Goal: Task Accomplishment & Management: Use online tool/utility

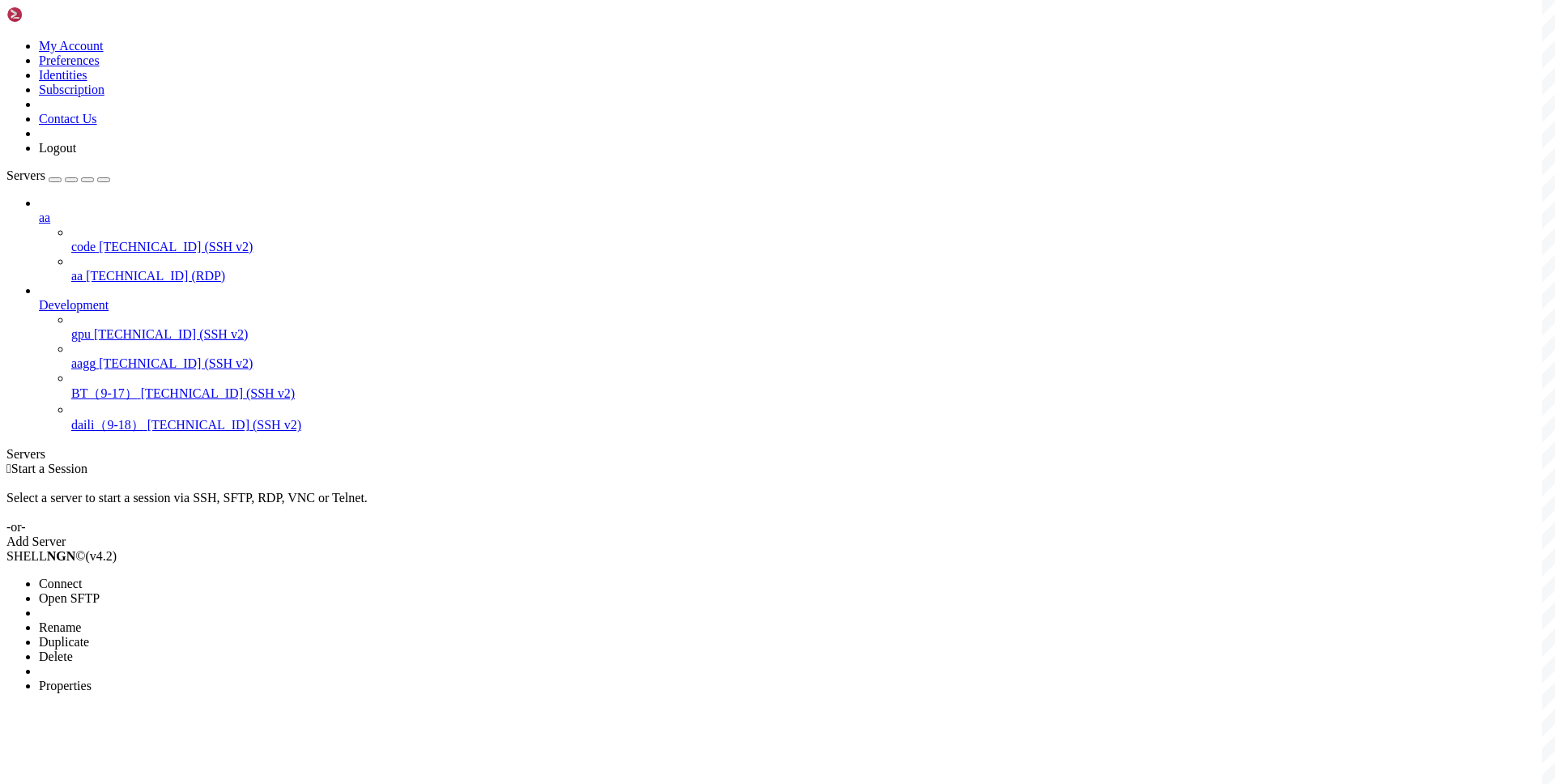
click at [82, 577] on span "Connect" at bounding box center [60, 584] width 43 height 14
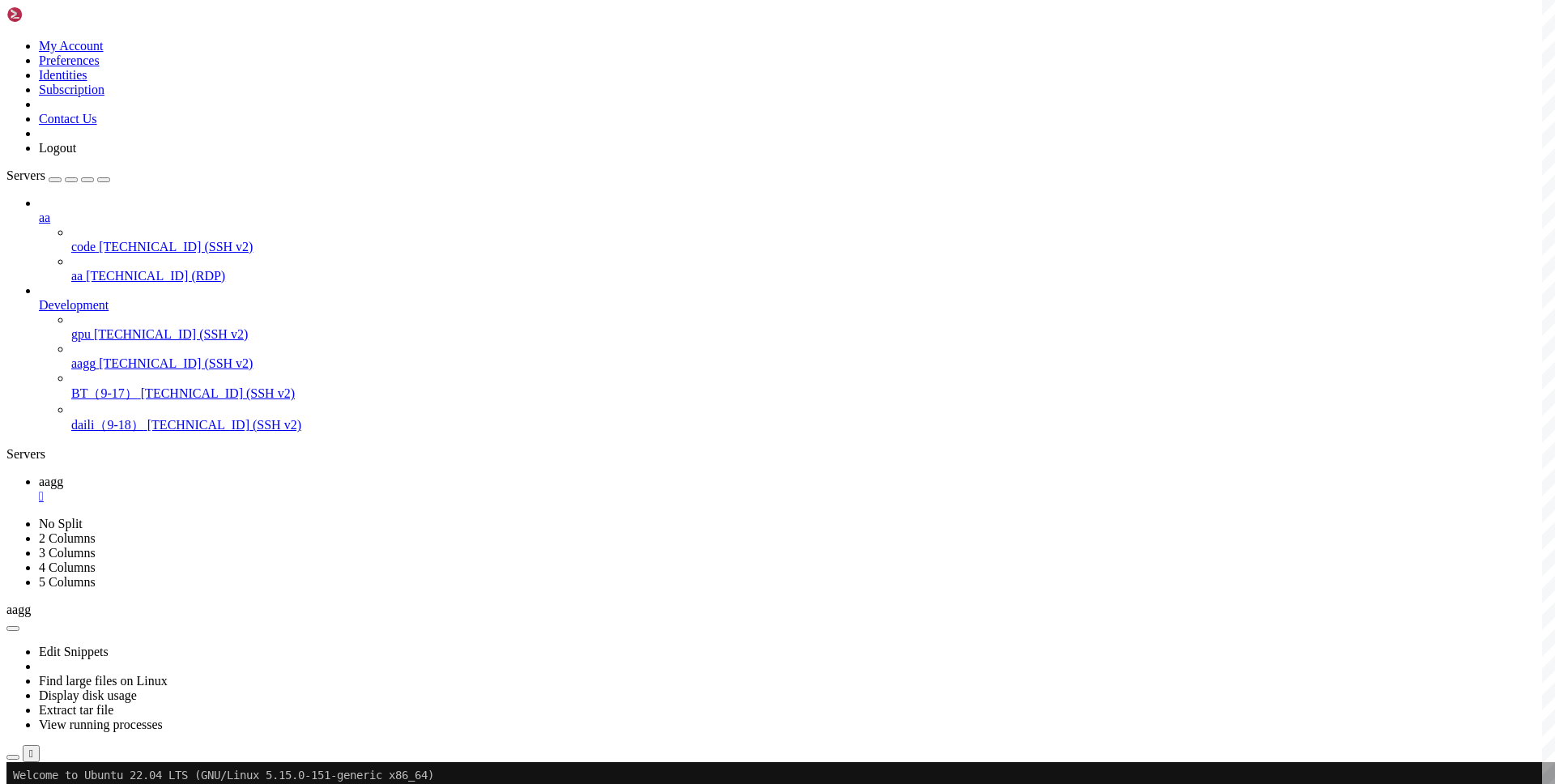
copy x-row "[URL][TECHNICAL_ID]"
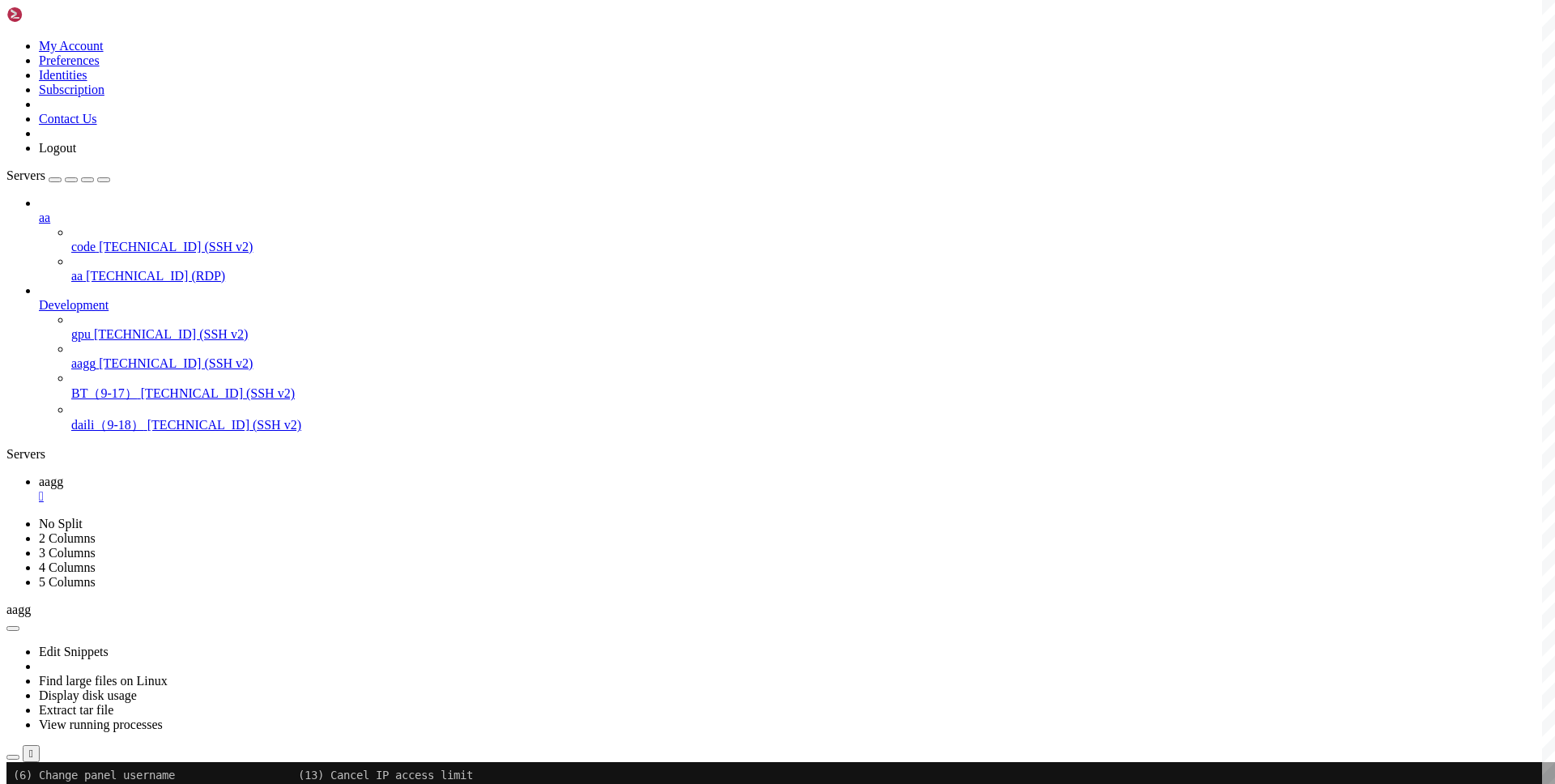
copy x-row "unhfjjco"
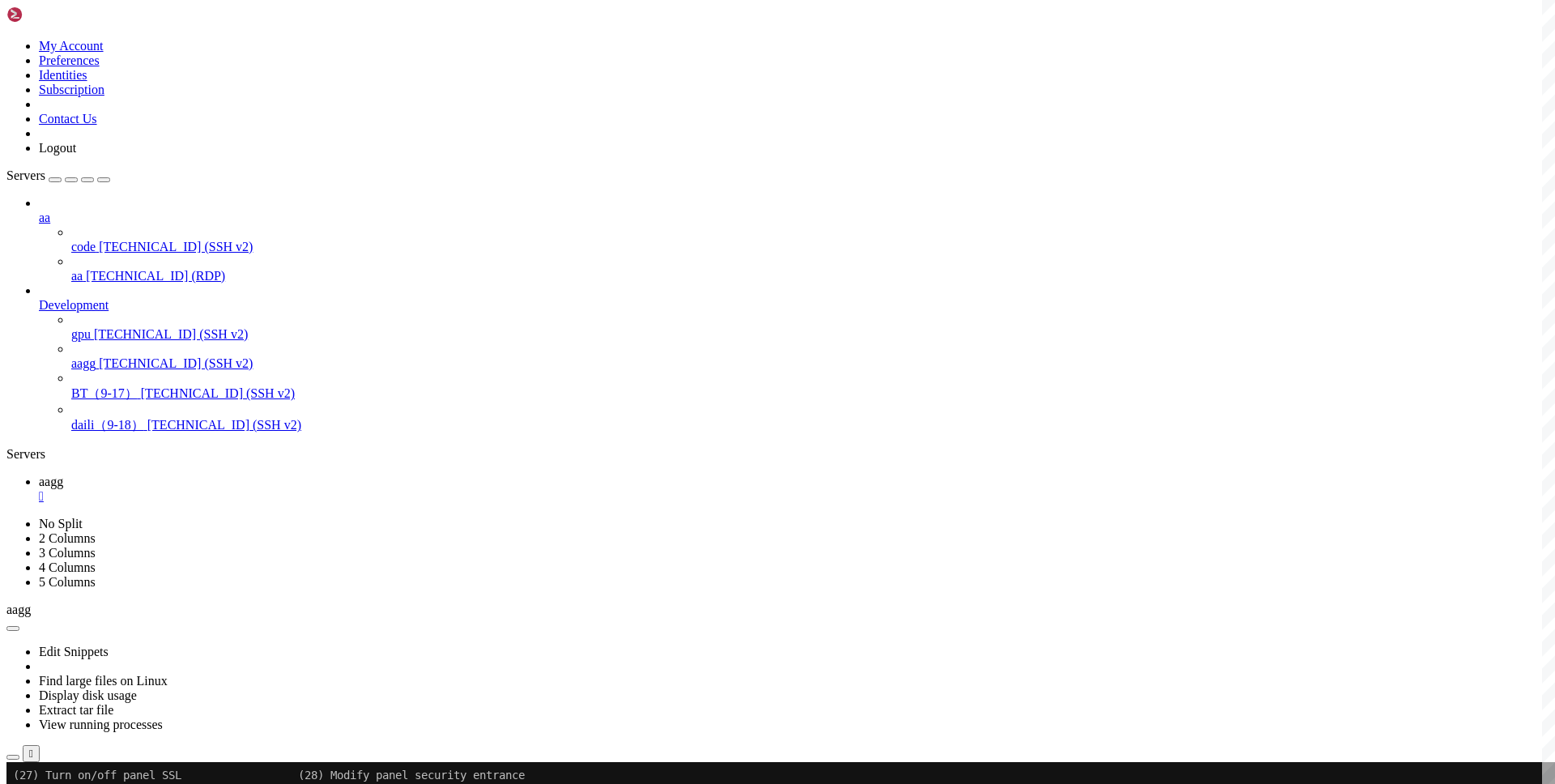
drag, startPoint x: 163, startPoint y: 1381, endPoint x: 332, endPoint y: 1380, distance: 169.0
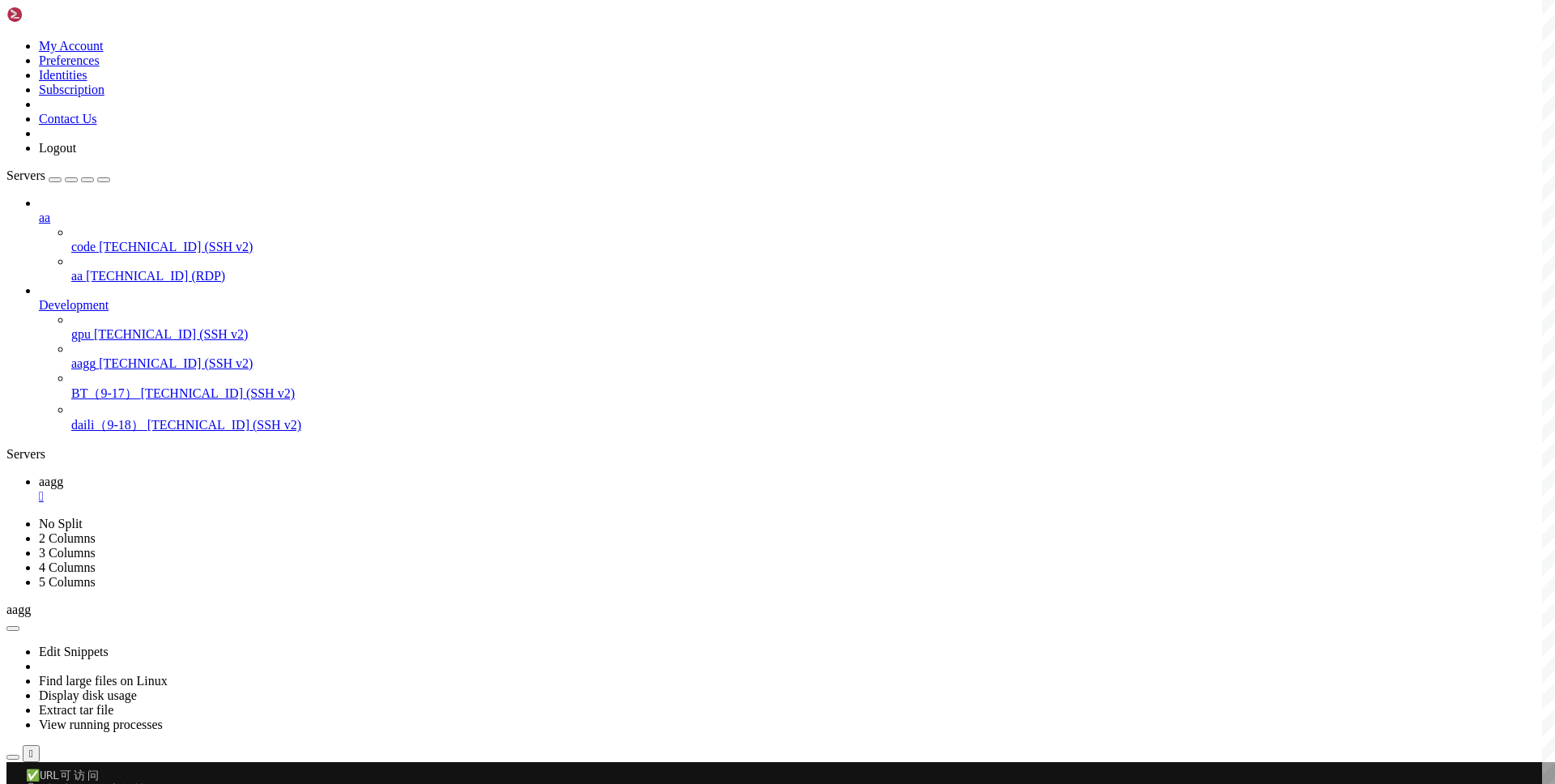
copy x-row "[URL][DOMAIN_NAME]"
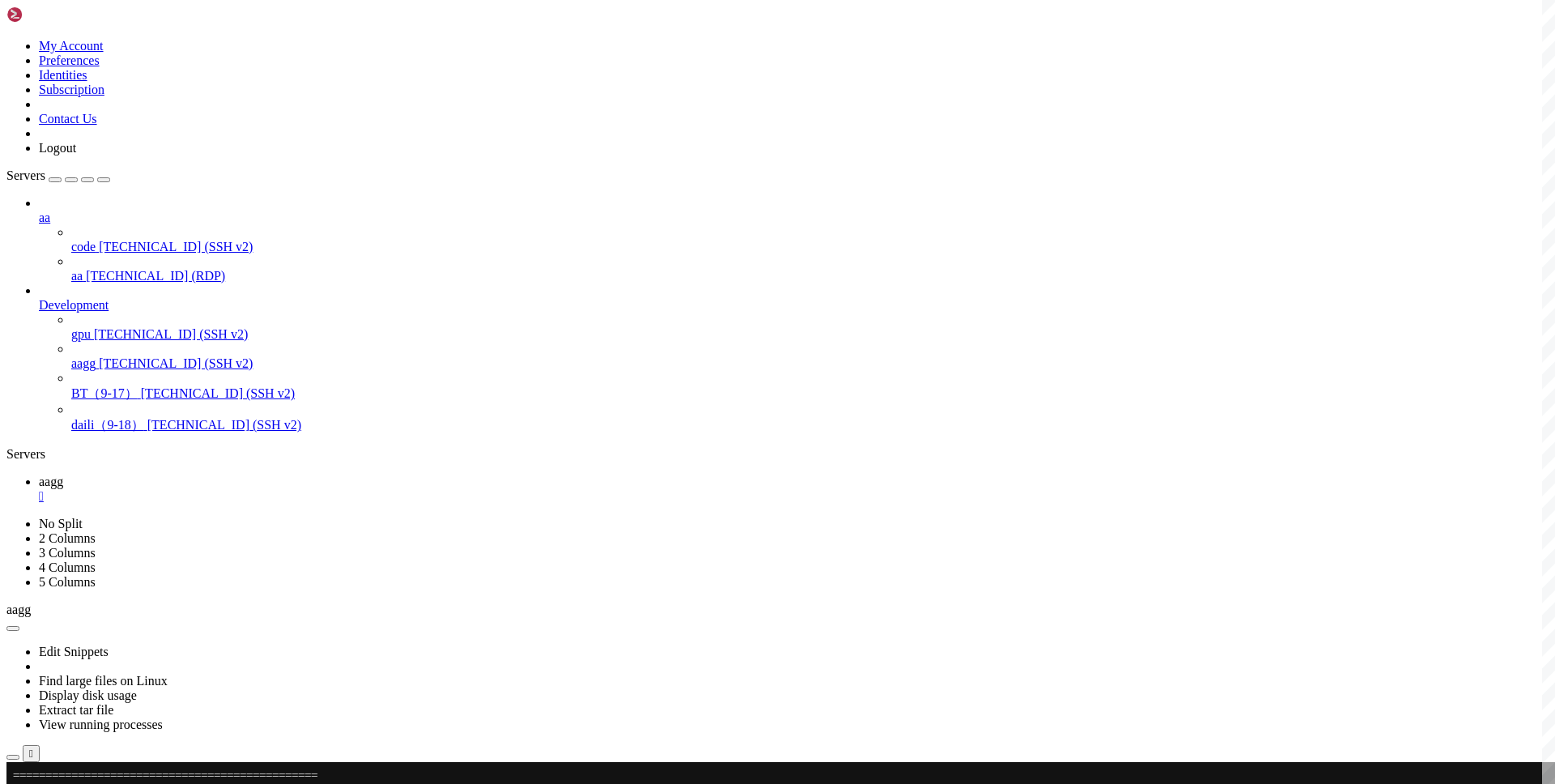
scroll to position [1064, 0]
drag, startPoint x: 607, startPoint y: 873, endPoint x: 28, endPoint y: 868, distance: 579.0
drag, startPoint x: 538, startPoint y: 879, endPoint x: 19, endPoint y: 874, distance: 519.0
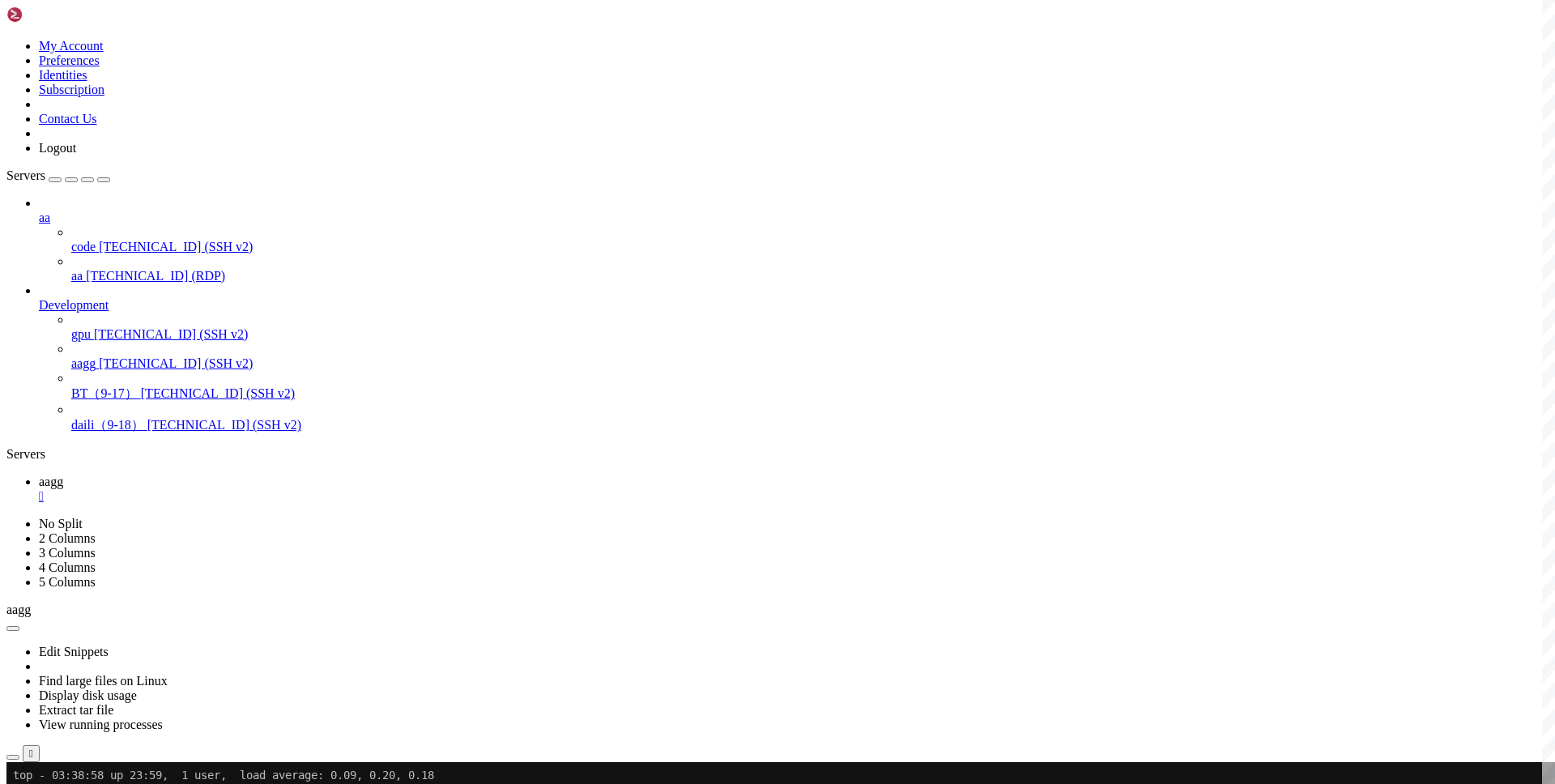
copy x-row "81865 root 20 0 1181360 47772 10744 S 8.6 0.6 8:51.17 ./url-scraper-linux-x86_6…"
